Goal: Transaction & Acquisition: Purchase product/service

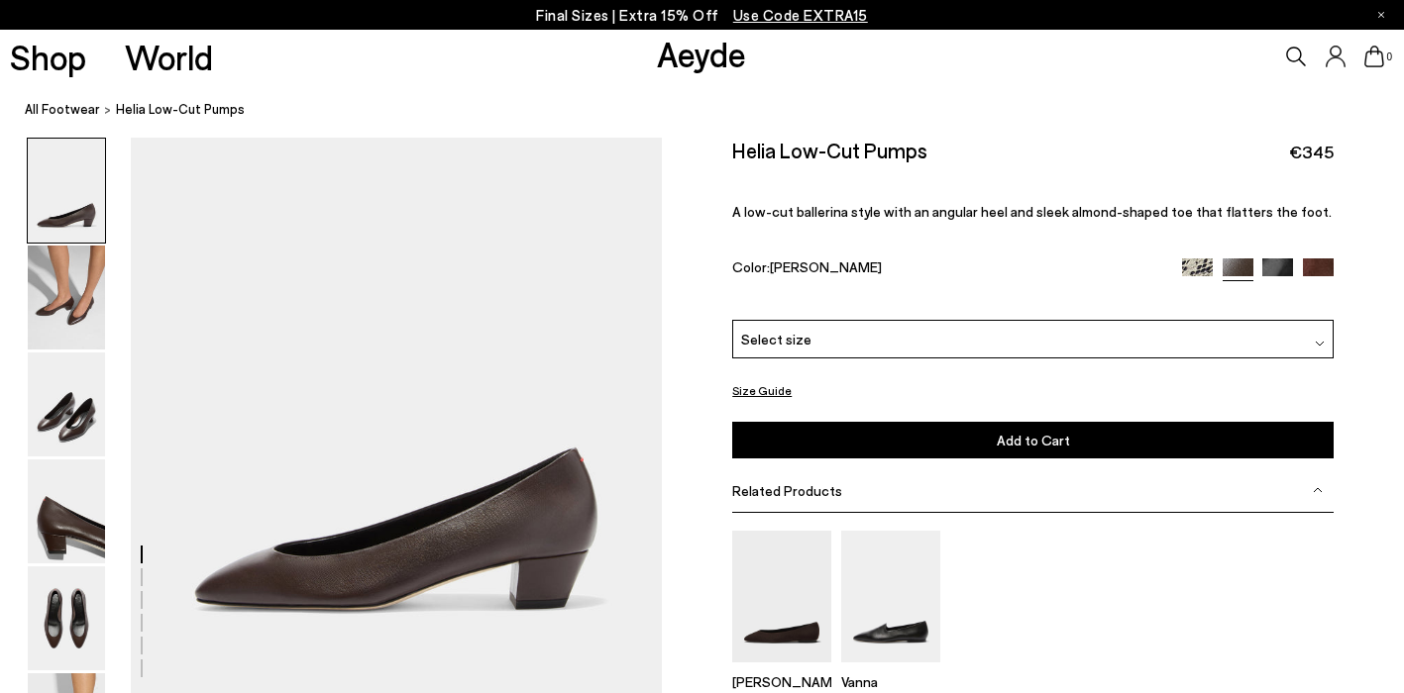
click at [905, 320] on div "Select size" at bounding box center [1032, 339] width 601 height 39
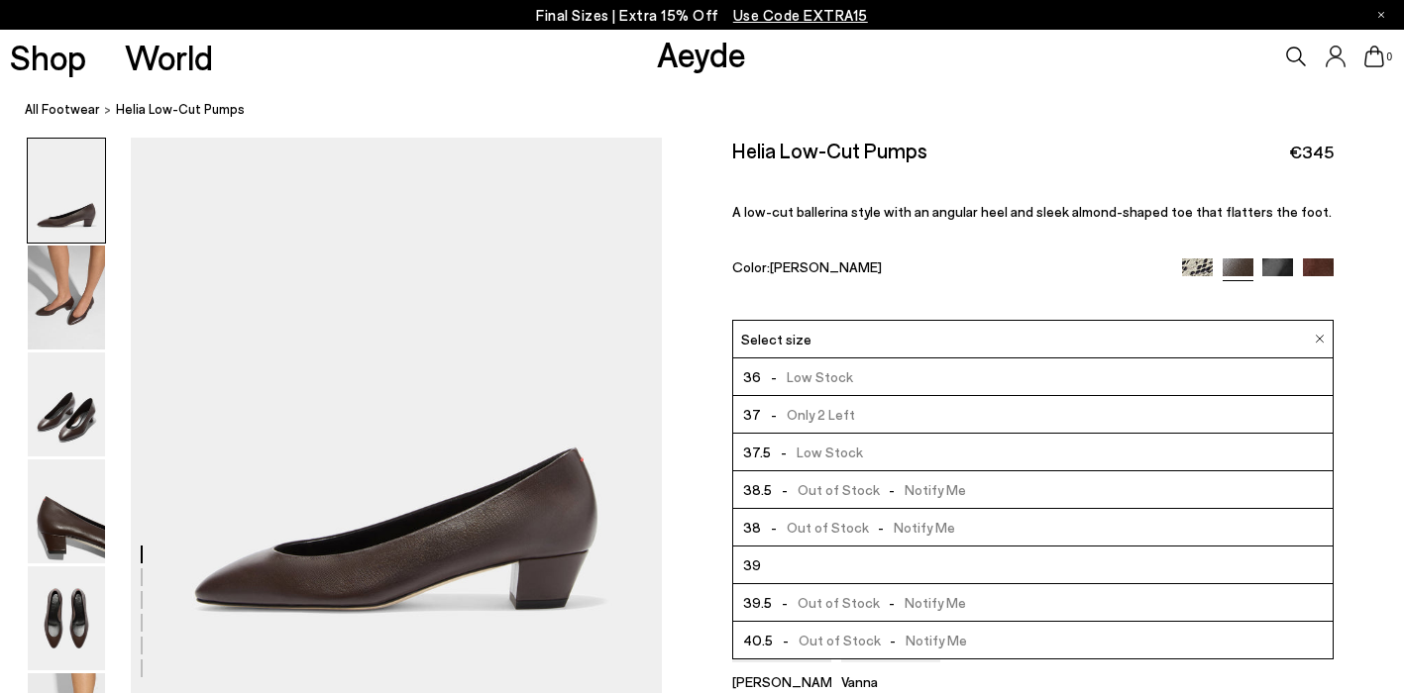
scroll to position [113, 0]
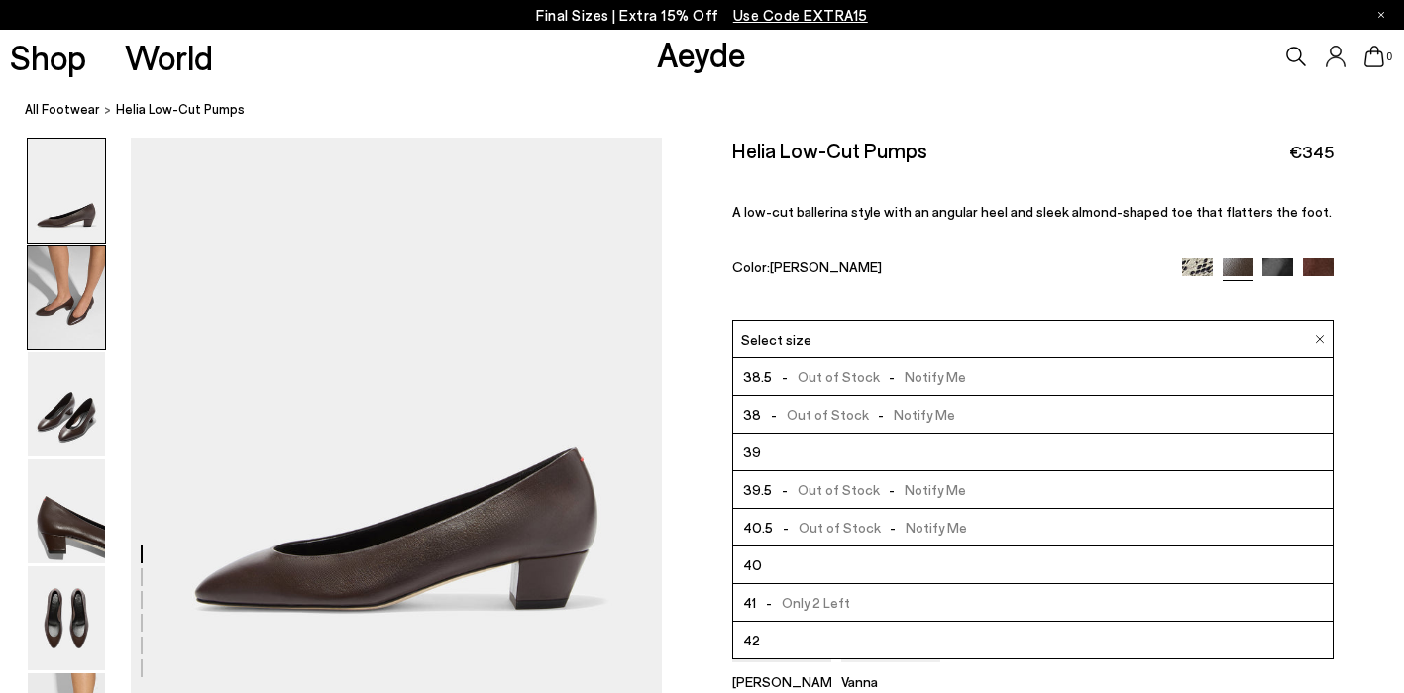
click at [56, 320] on img at bounding box center [66, 298] width 77 height 104
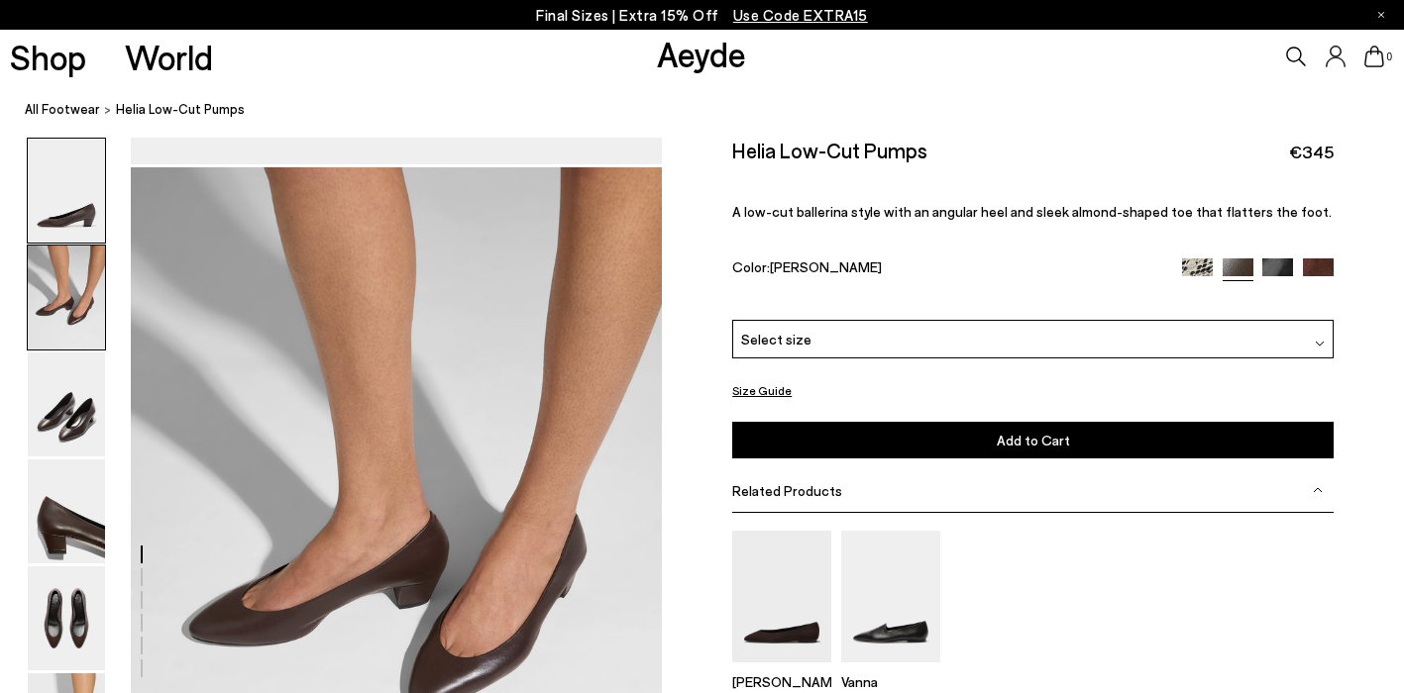
scroll to position [561, 0]
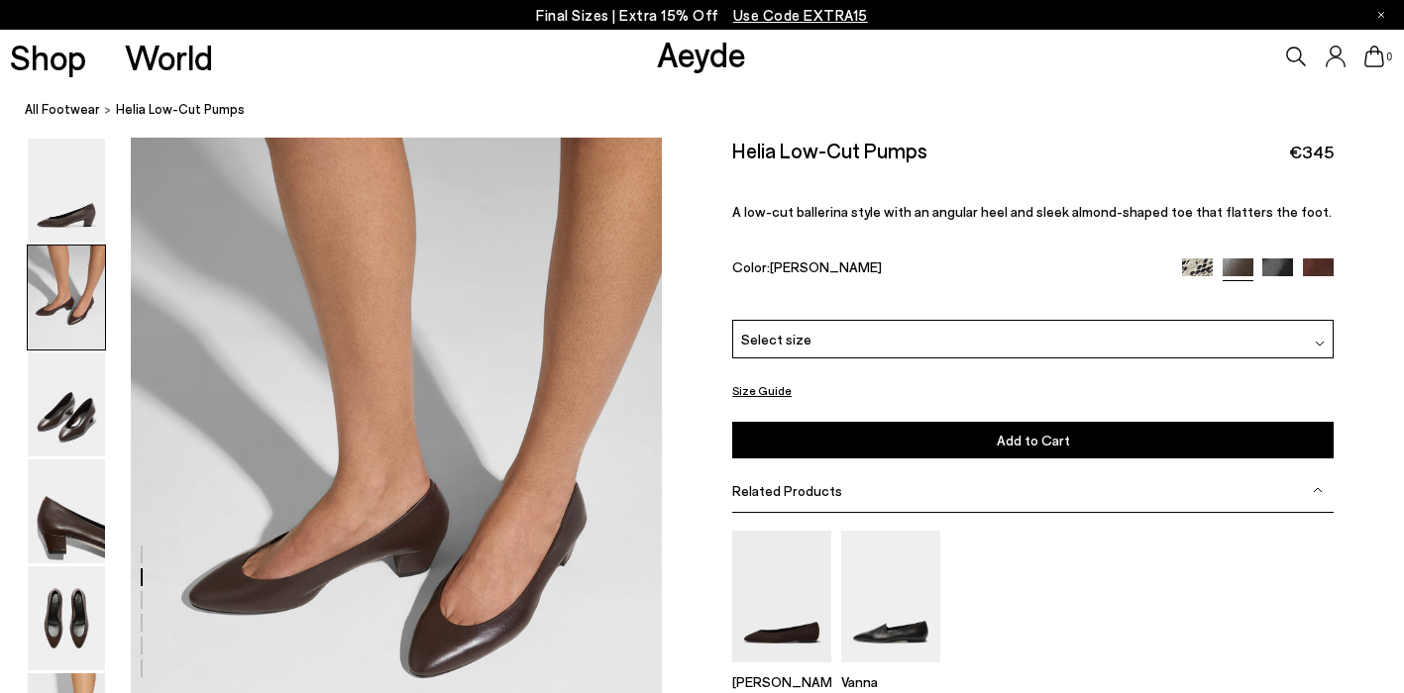
click at [814, 320] on div "Select size" at bounding box center [1032, 339] width 601 height 39
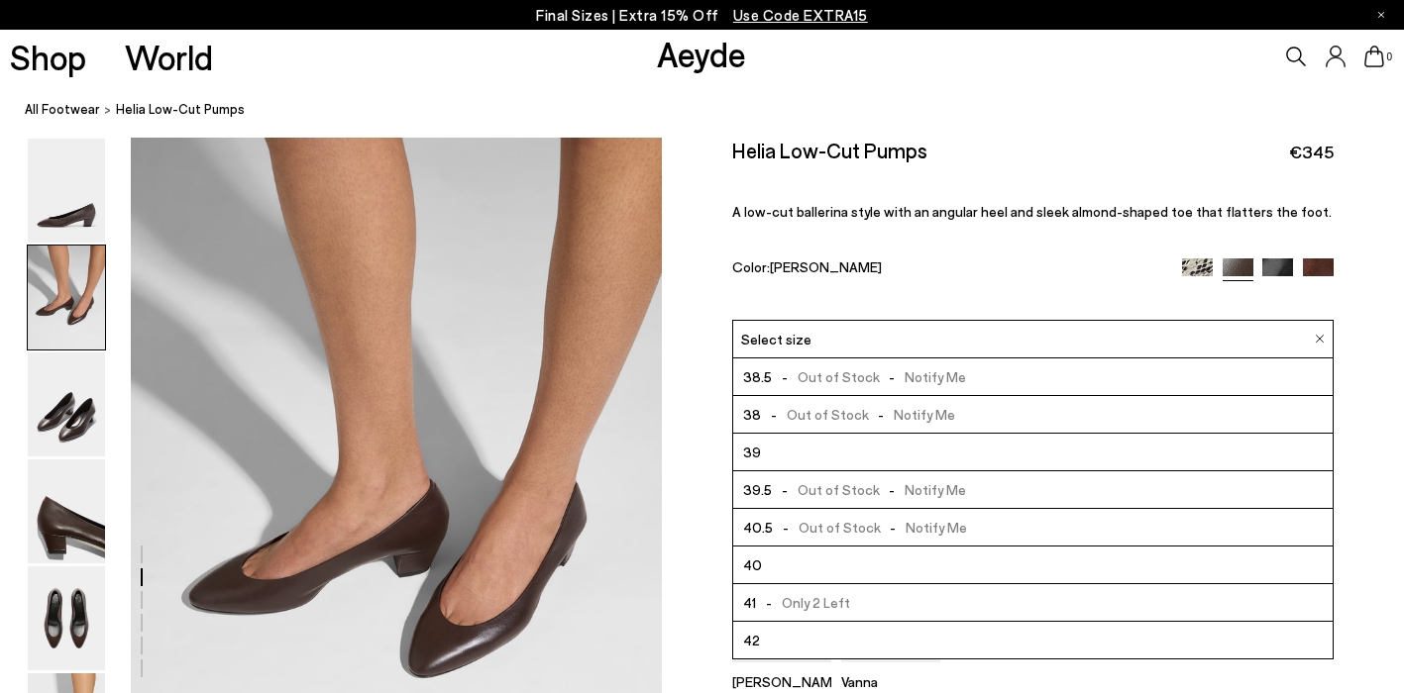
click at [725, 315] on div "Size Guide Shoes Belt Fit: For those in between sizes or with narrow feet, —rec…" at bounding box center [1033, 508] width 742 height 741
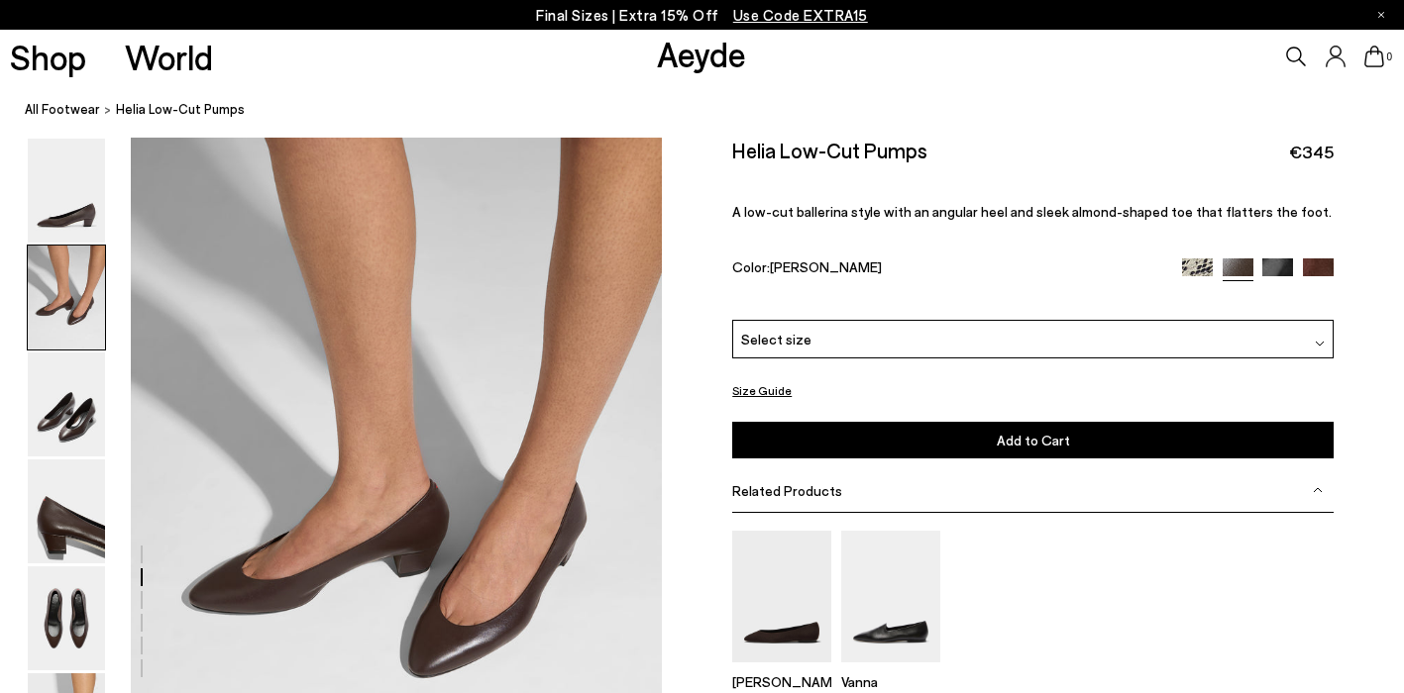
click at [1294, 53] on icon at bounding box center [1296, 57] width 20 height 20
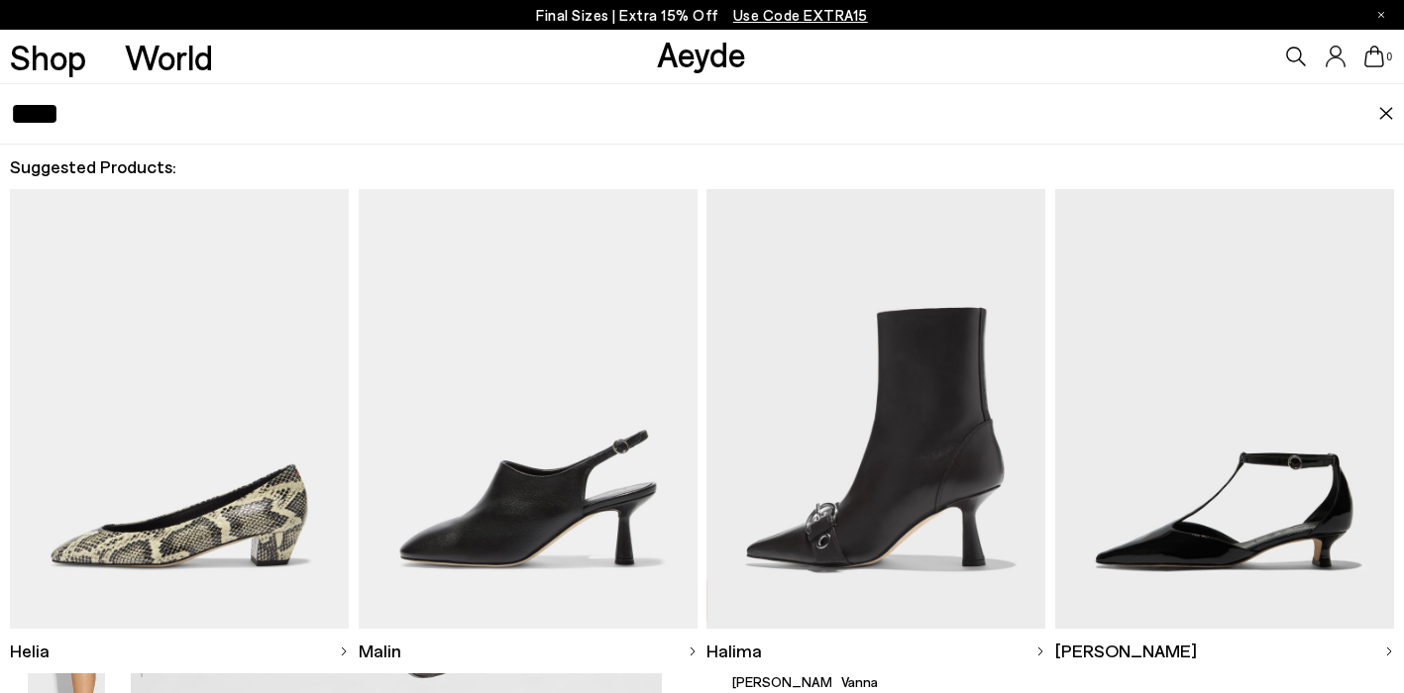
type input "****"
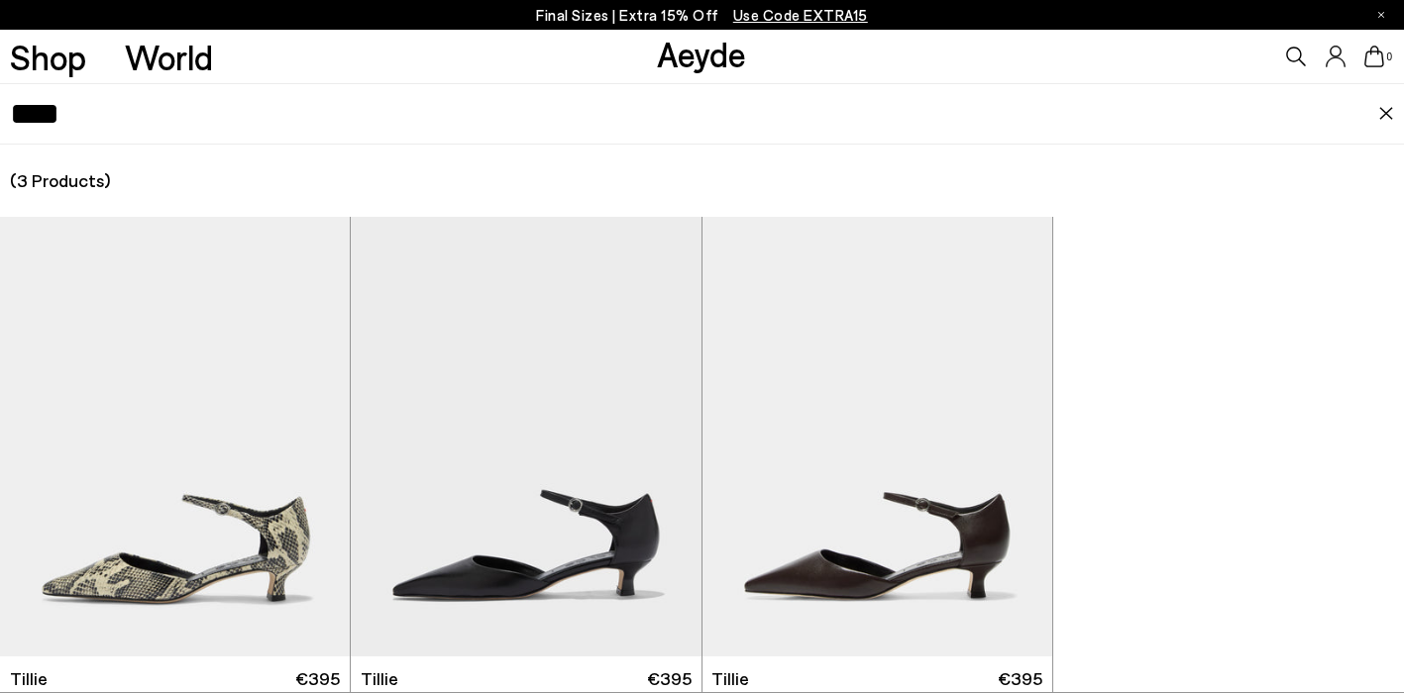
scroll to position [58, 0]
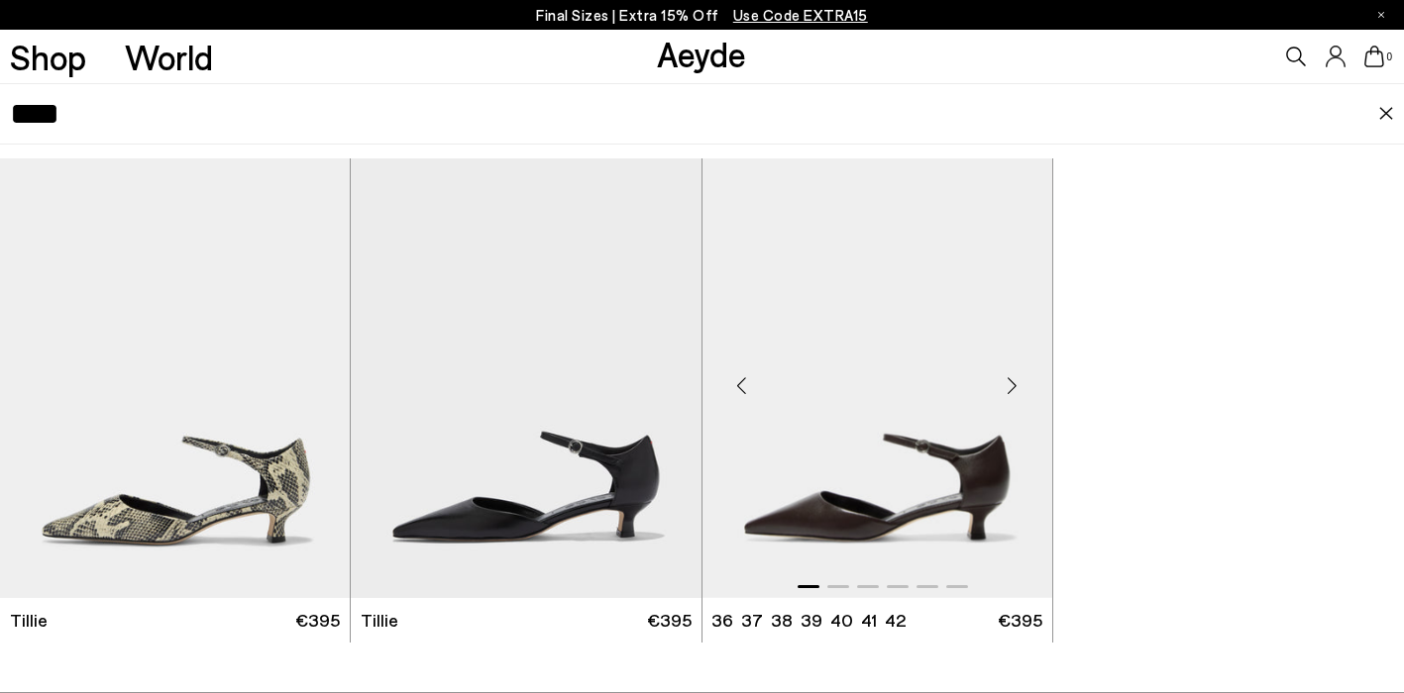
click at [933, 307] on img "1 / 6" at bounding box center [877, 379] width 350 height 440
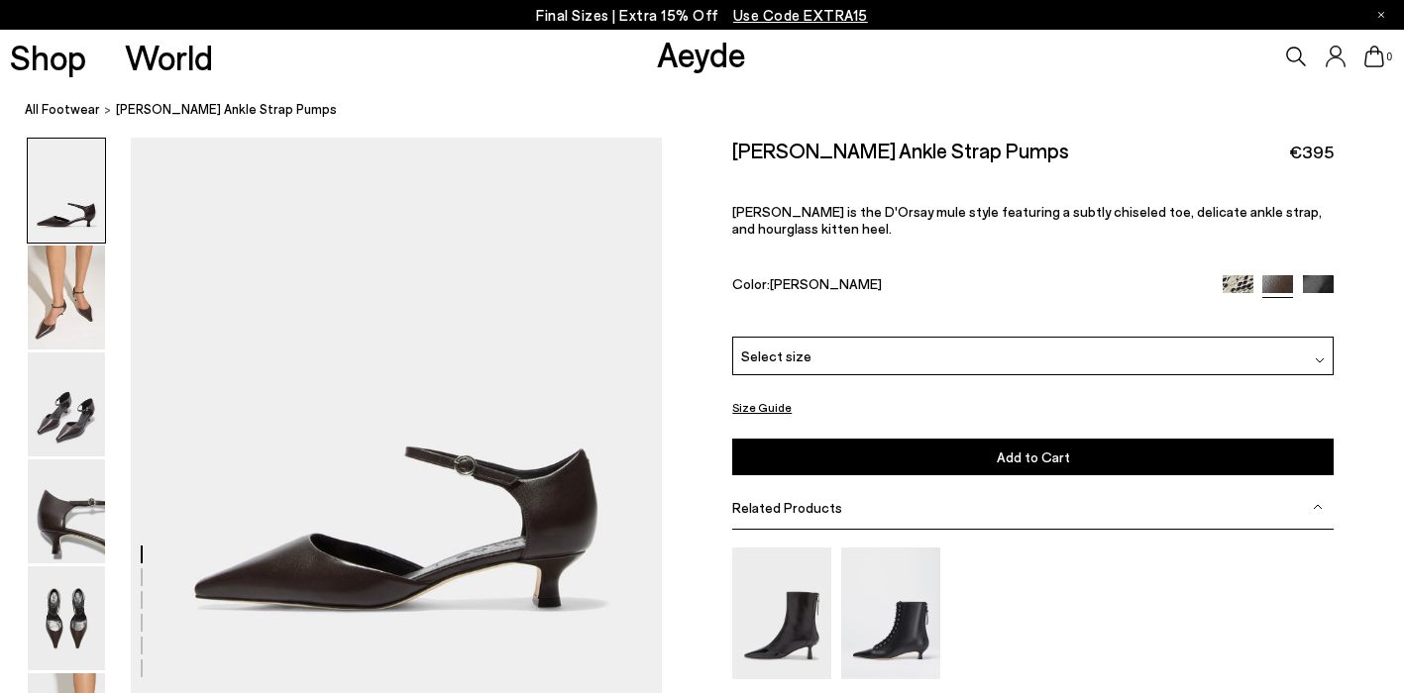
click at [861, 337] on div "Select size" at bounding box center [1032, 356] width 601 height 39
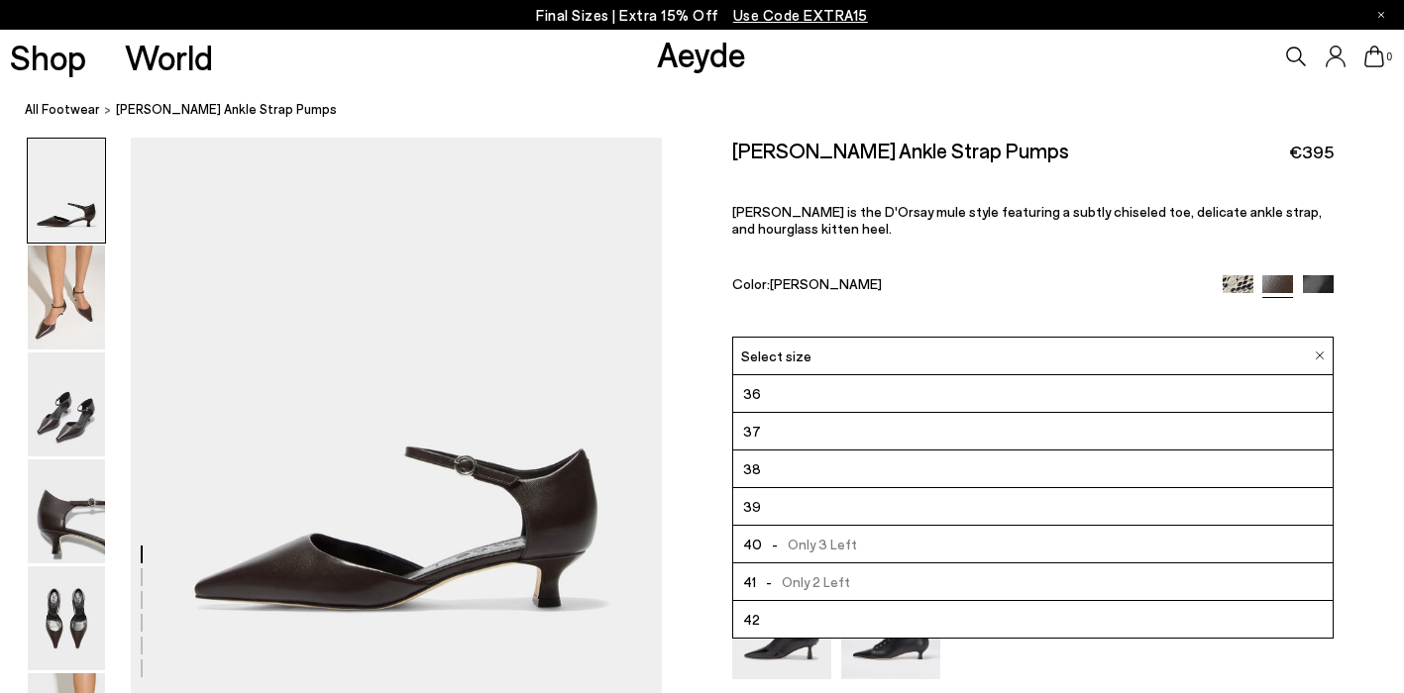
click at [684, 256] on div "Size Guide Shoes Belt Our shoes come in European sizing. The easiest way to mea…" at bounding box center [1033, 494] width 742 height 713
